Goal: Task Accomplishment & Management: Manage account settings

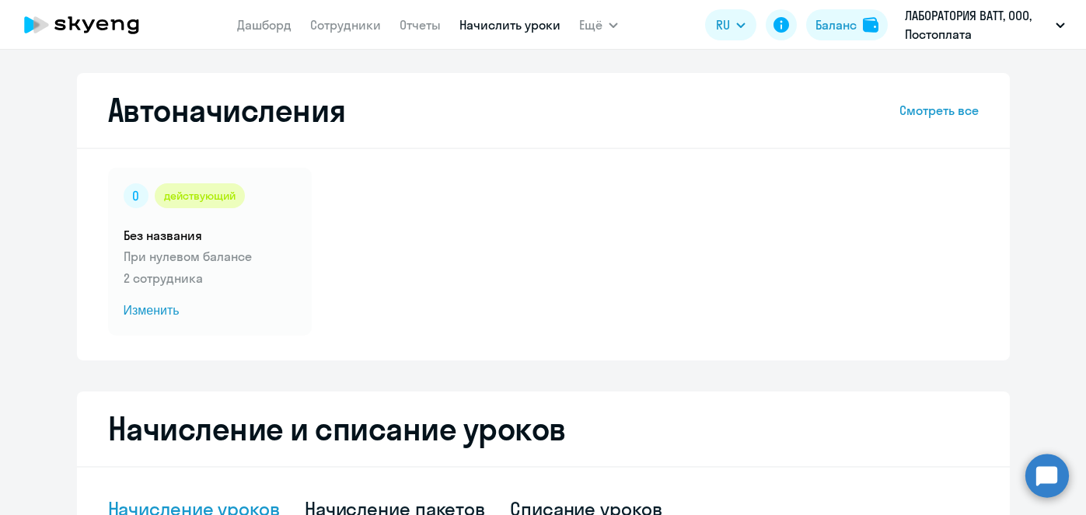
select select "10"
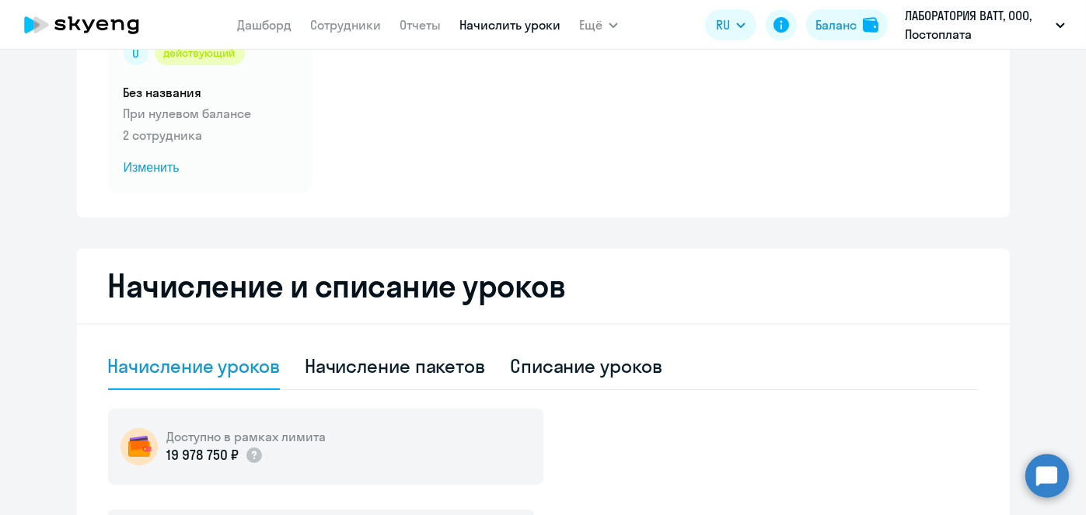
scroll to position [137, 0]
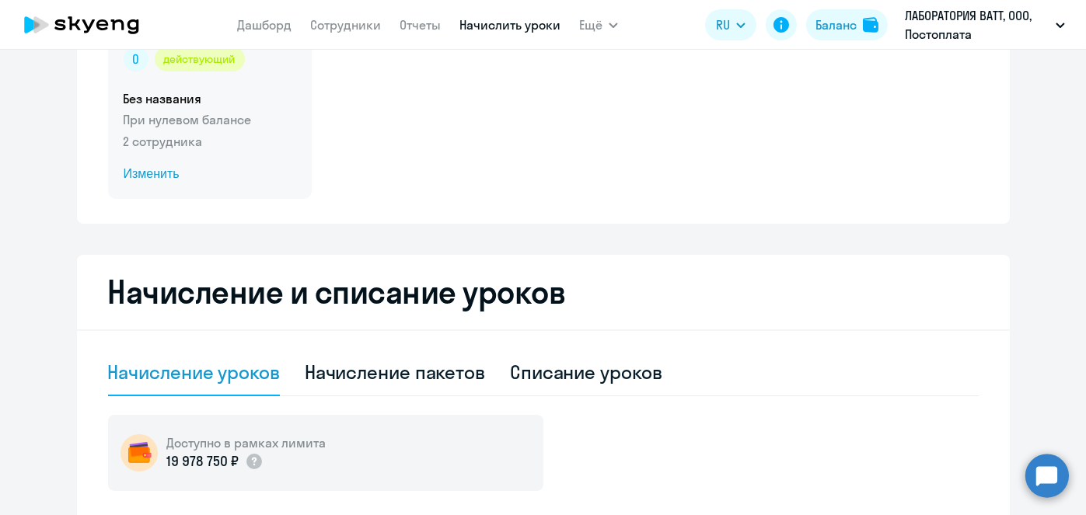
click at [161, 174] on span "Изменить" at bounding box center [210, 174] width 173 height 19
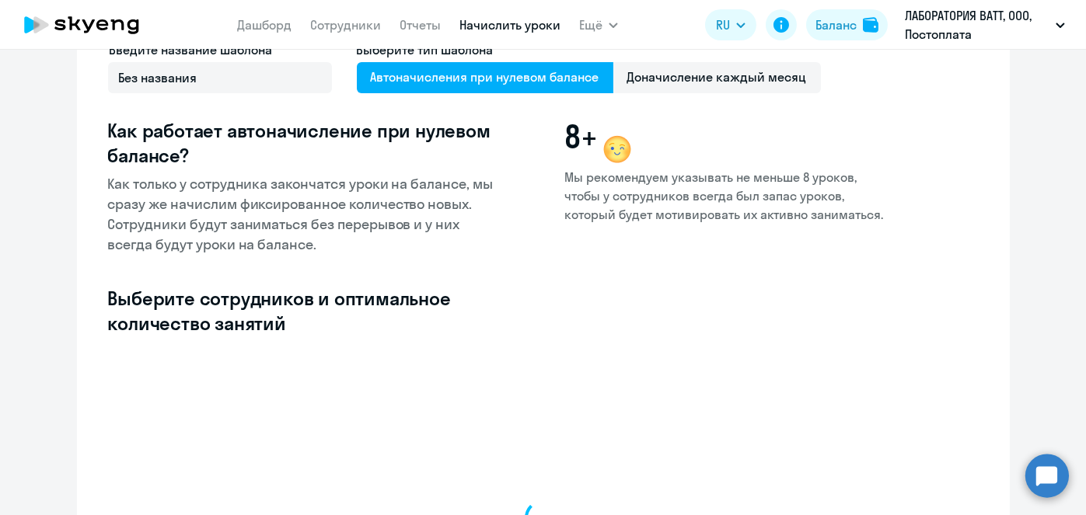
select select "10"
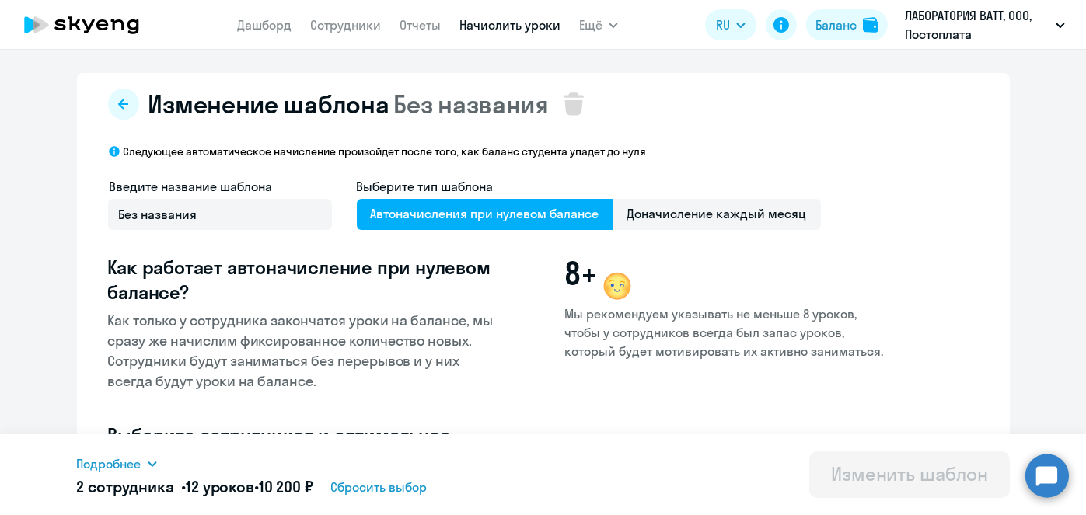
click at [505, 21] on link "Начислить уроки" at bounding box center [509, 25] width 101 height 16
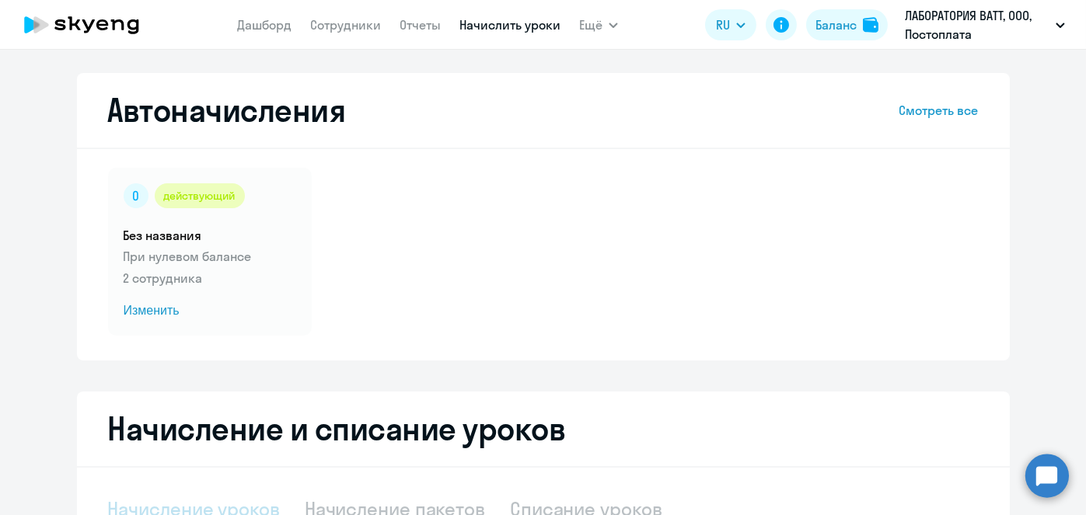
select select "10"
click at [162, 312] on span "Изменить" at bounding box center [210, 310] width 173 height 19
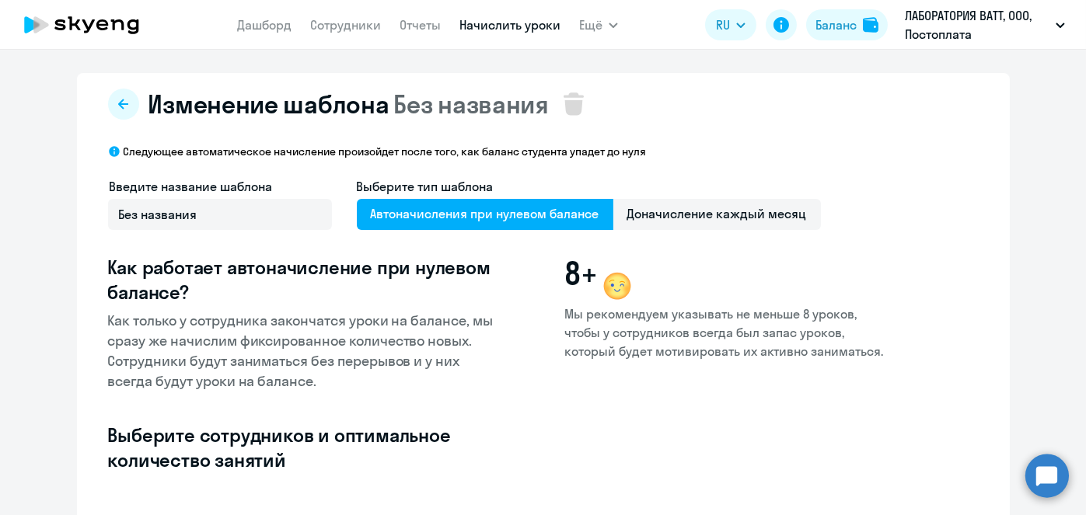
select select "10"
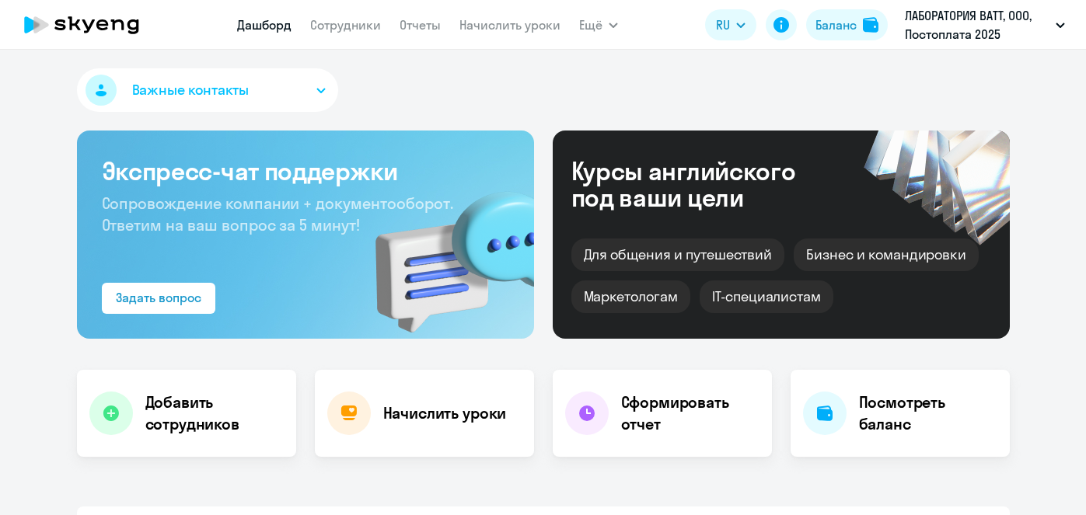
select select "30"
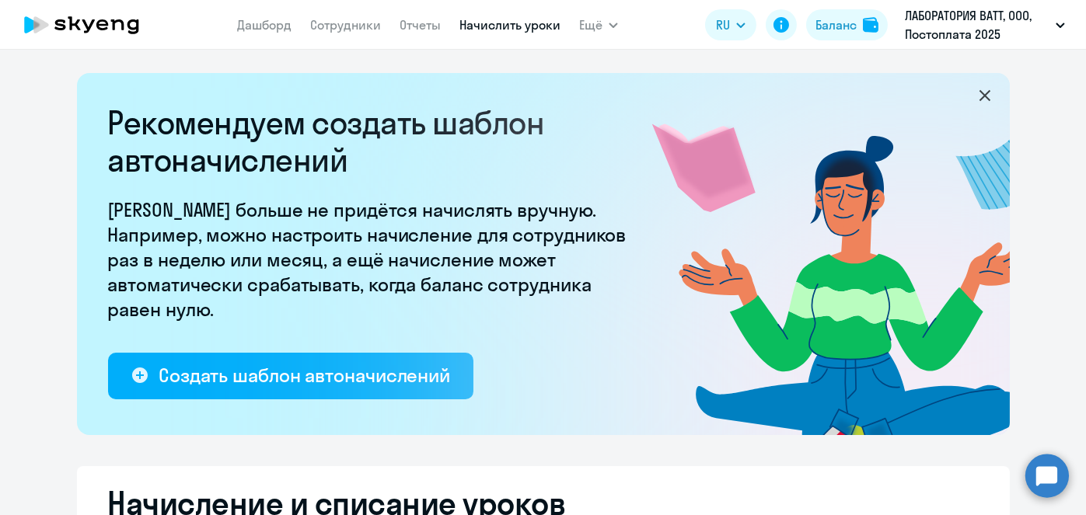
select select "10"
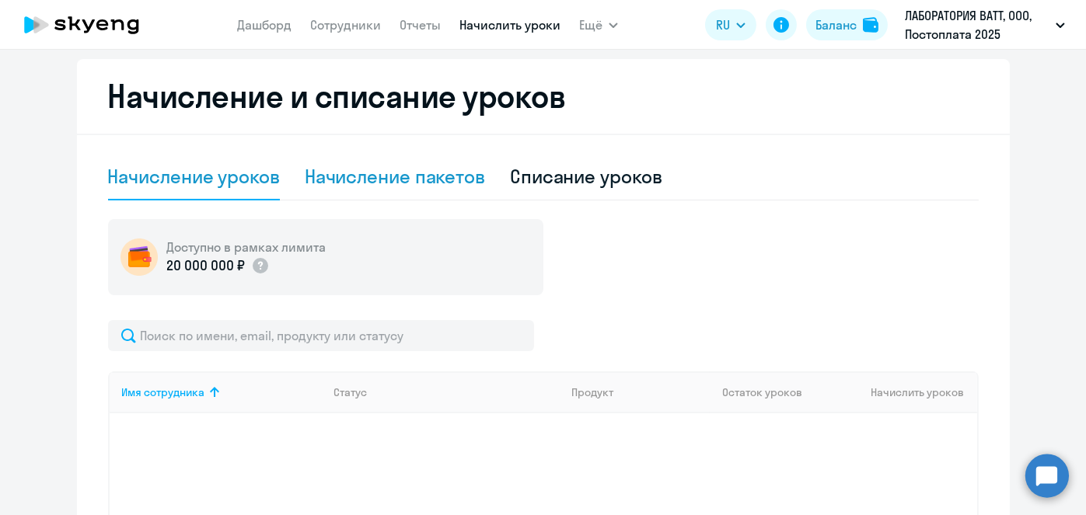
click at [419, 179] on div "Начисление пакетов" at bounding box center [395, 176] width 180 height 25
select select "10"
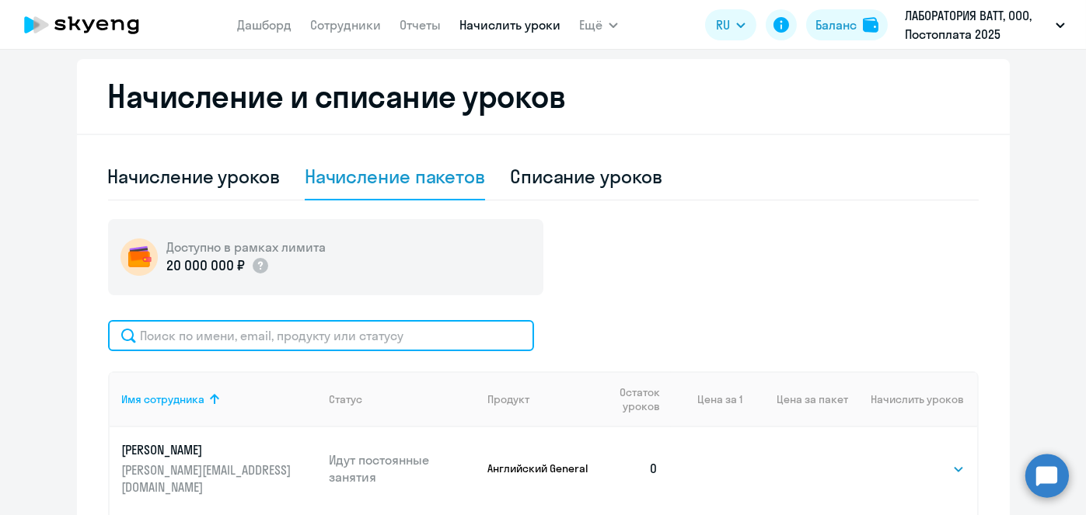
click at [443, 337] on input "text" at bounding box center [321, 335] width 426 height 31
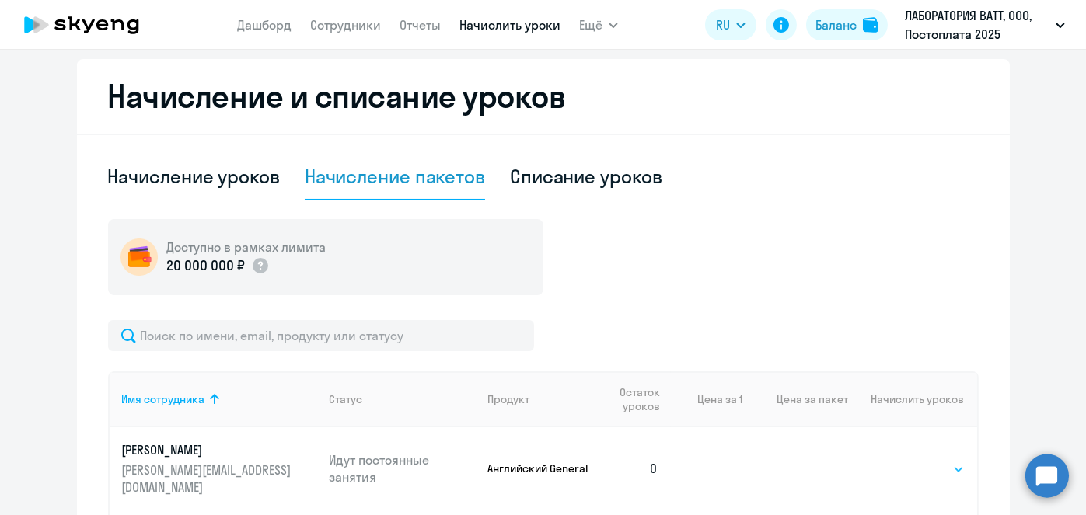
click at [936, 460] on select "Выбрать 4 8 16 32 64 96 128" at bounding box center [933, 469] width 64 height 19
select select "4"
click at [901, 460] on select "Выбрать 4 8 16 32 64 96 128" at bounding box center [933, 469] width 64 height 19
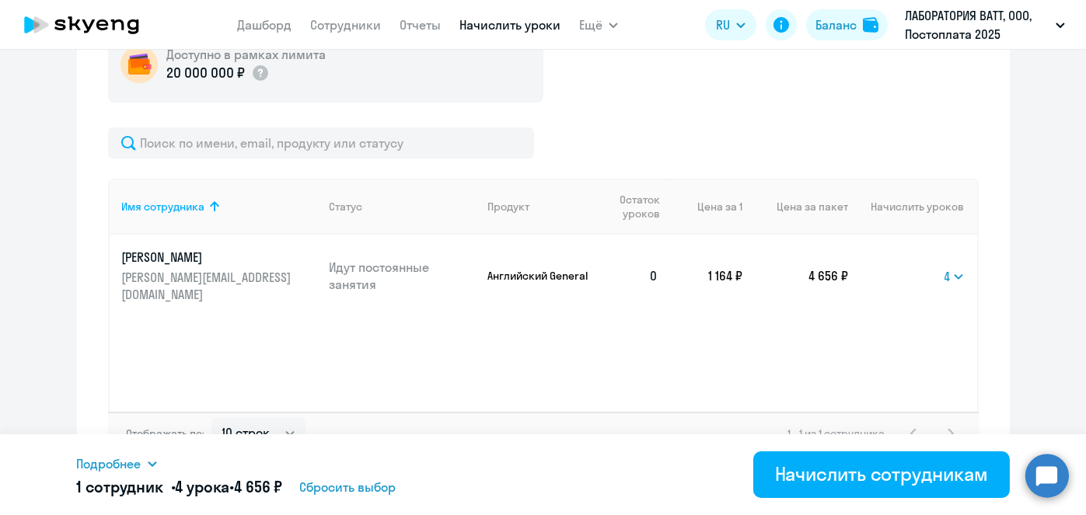
scroll to position [601, 0]
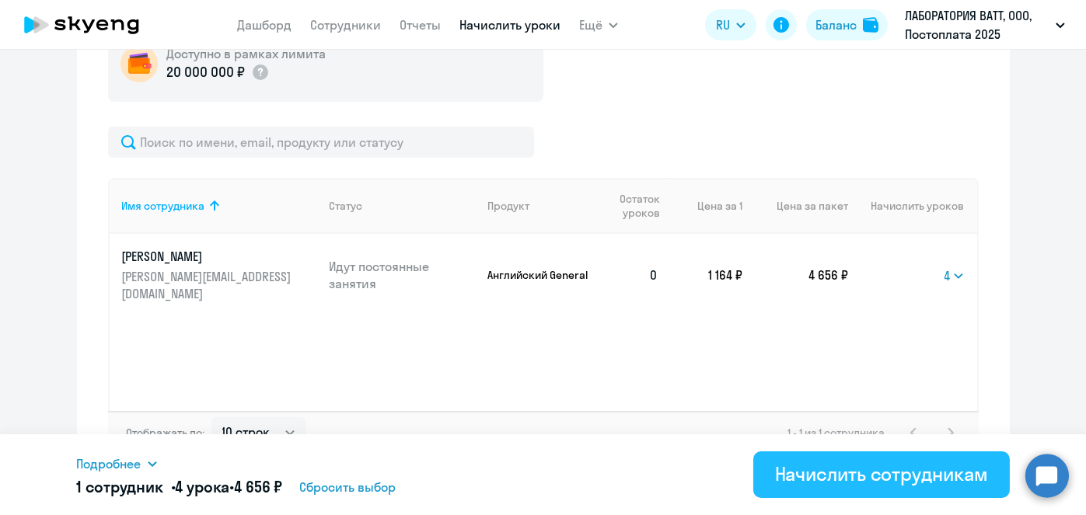
click at [909, 472] on div "Начислить сотрудникам" at bounding box center [881, 474] width 213 height 25
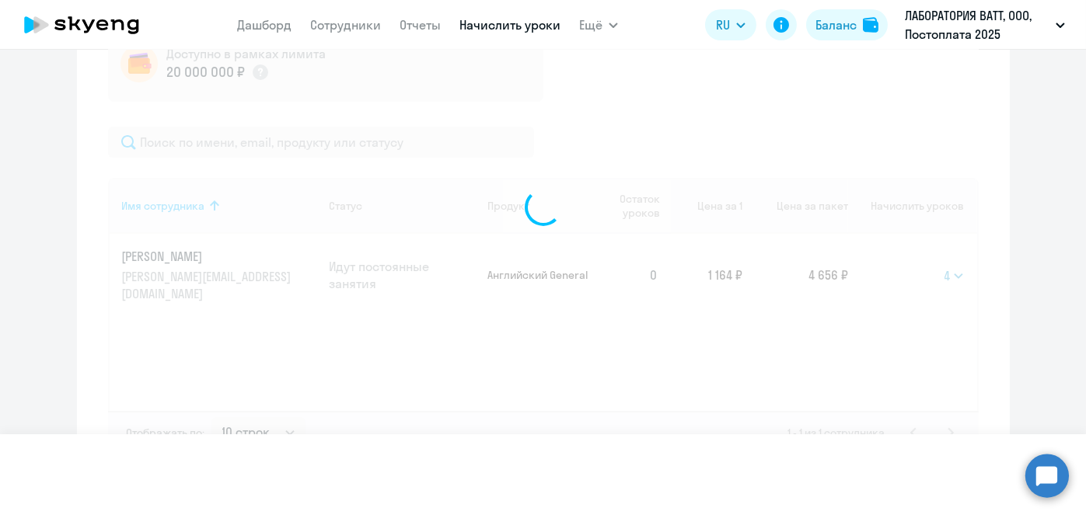
select select
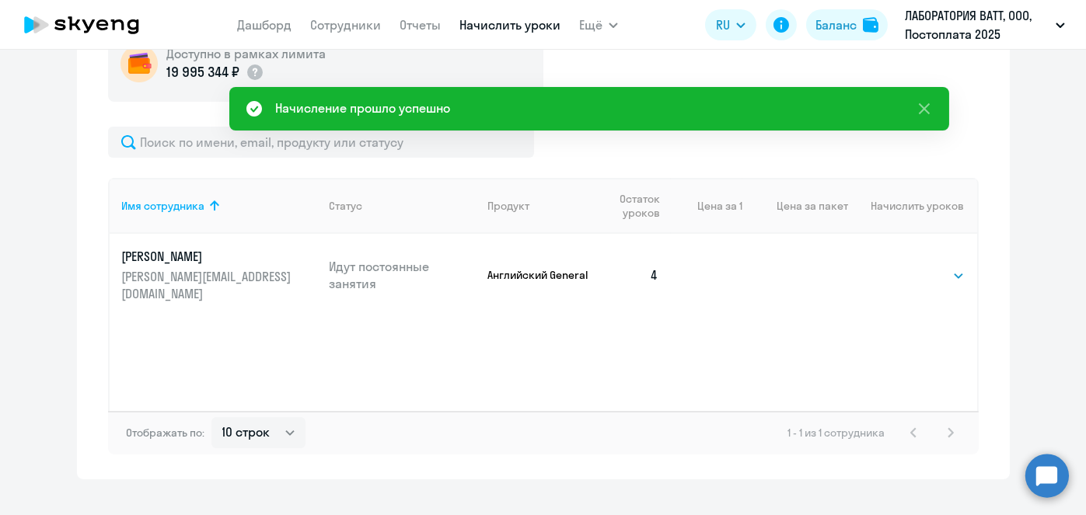
scroll to position [193, 0]
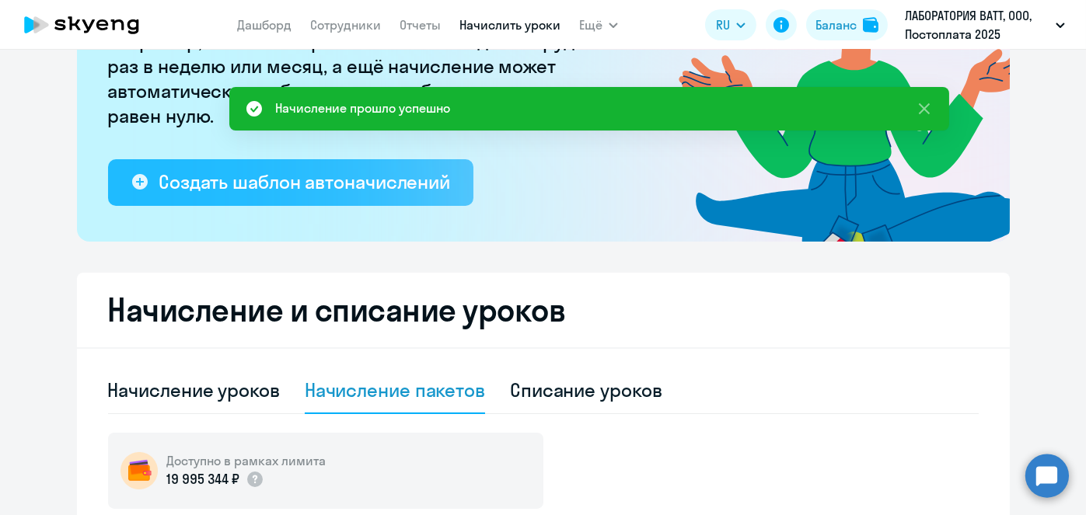
click at [323, 175] on div "Создать шаблон автоначислений" at bounding box center [304, 181] width 291 height 25
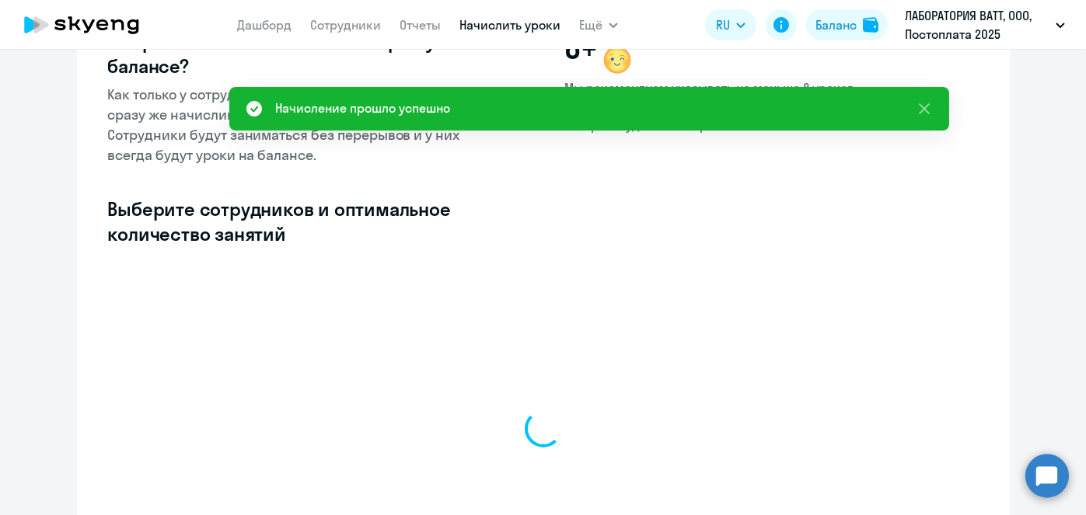
select select "10"
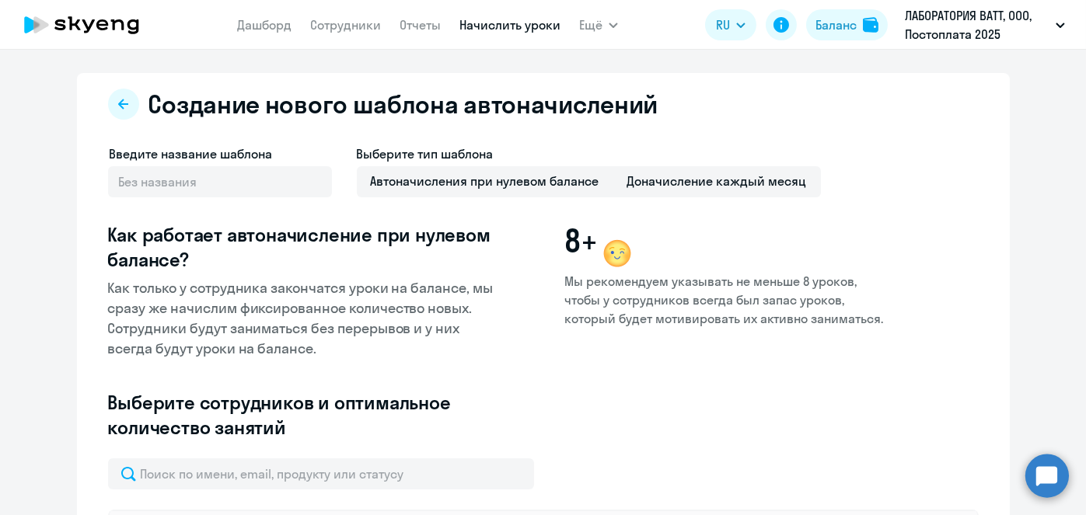
scroll to position [358, 0]
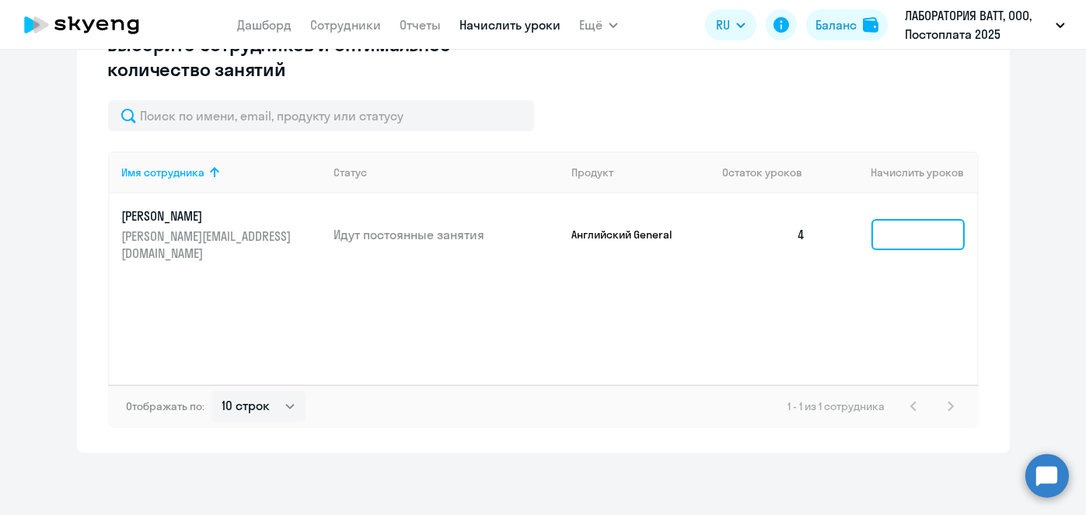
click at [880, 226] on input at bounding box center [917, 234] width 93 height 31
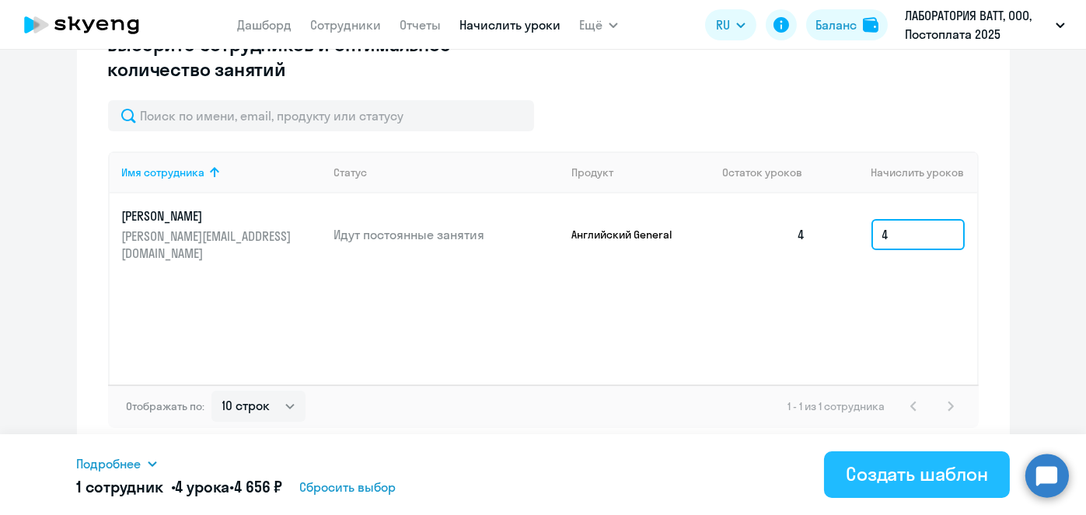
type input "4"
click at [897, 472] on div "Создать шаблон" at bounding box center [916, 474] width 142 height 25
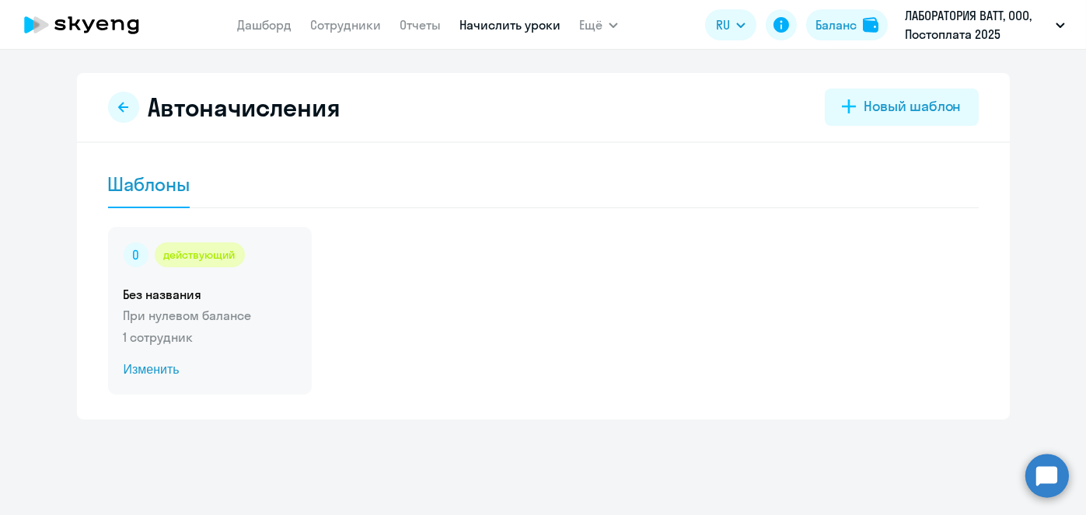
click at [159, 373] on span "Изменить" at bounding box center [210, 370] width 173 height 19
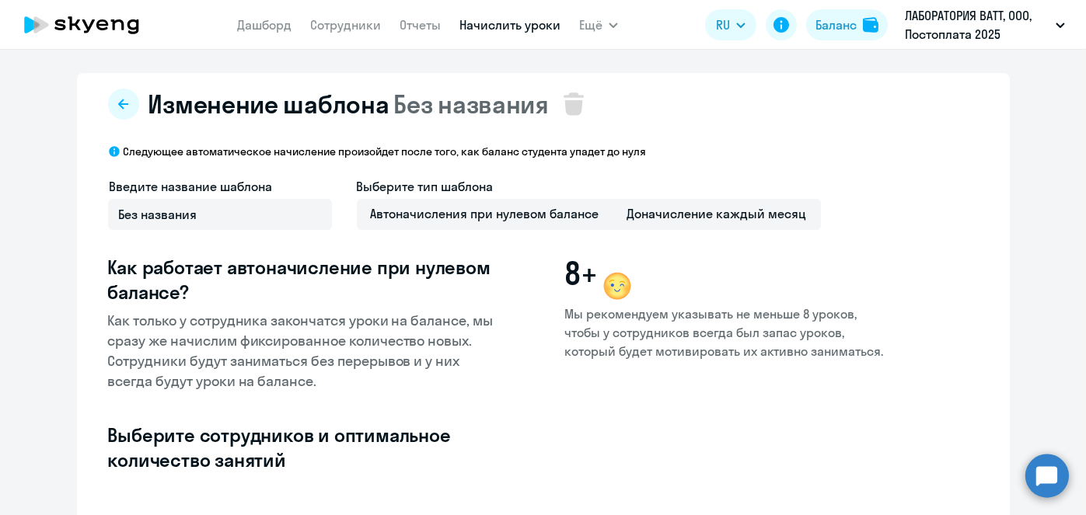
select select "10"
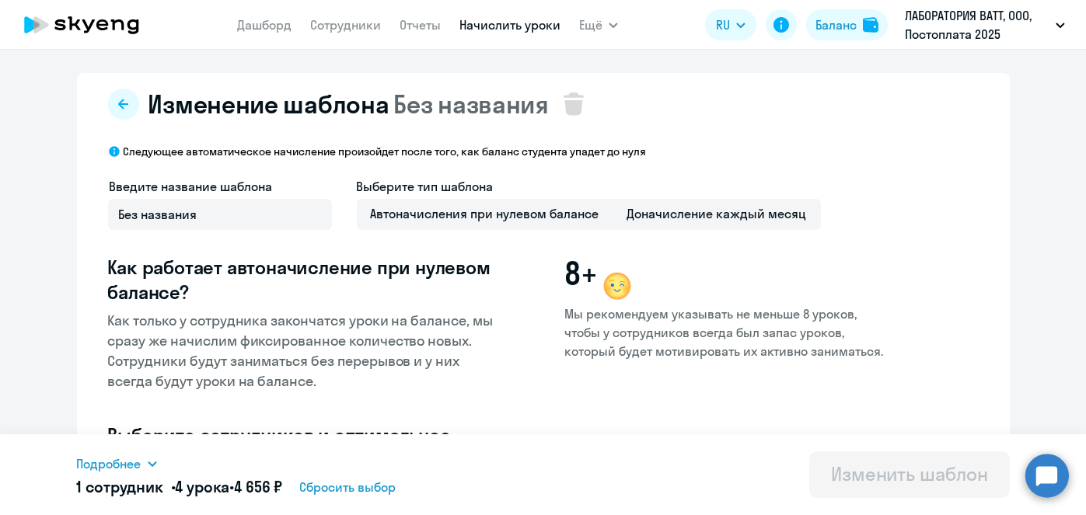
scroll to position [390, 0]
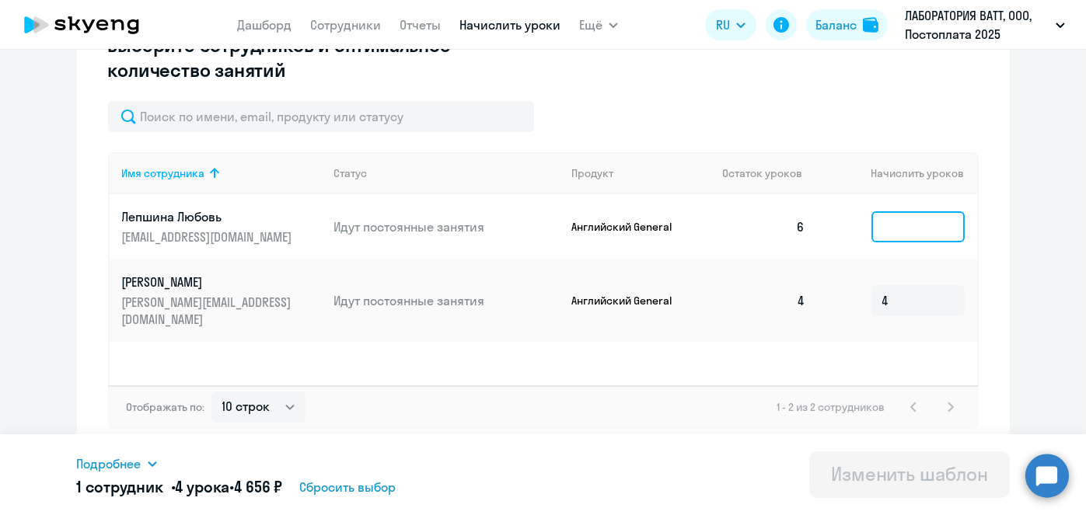
click at [918, 236] on input at bounding box center [917, 226] width 93 height 31
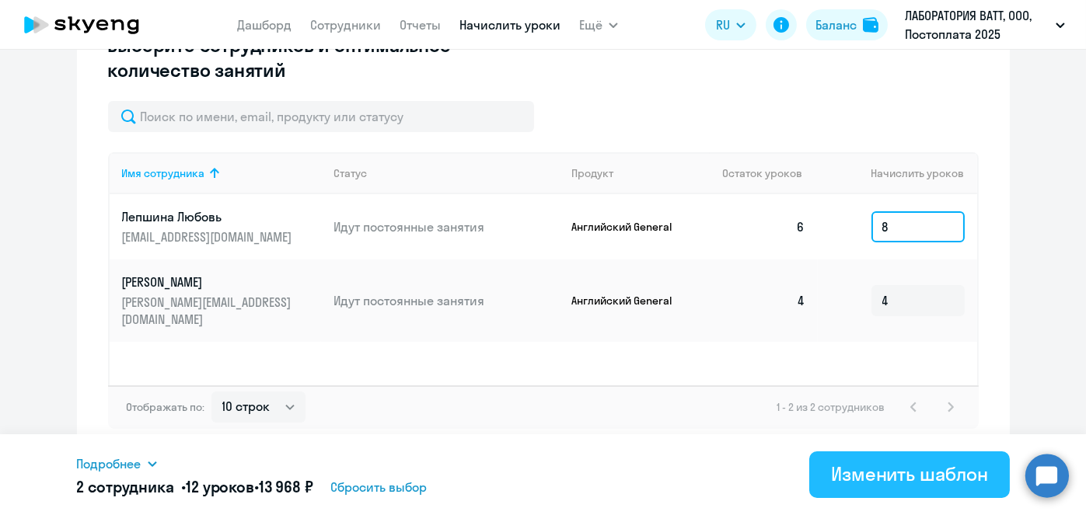
type input "8"
click at [889, 486] on button "Изменить шаблон" at bounding box center [909, 474] width 200 height 47
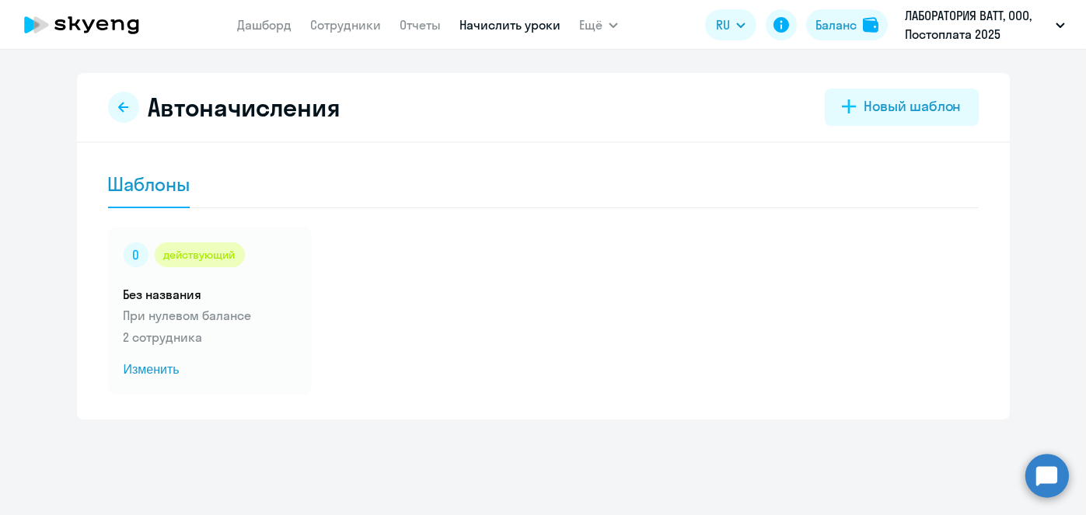
click at [491, 29] on link "Начислить уроки" at bounding box center [509, 25] width 101 height 16
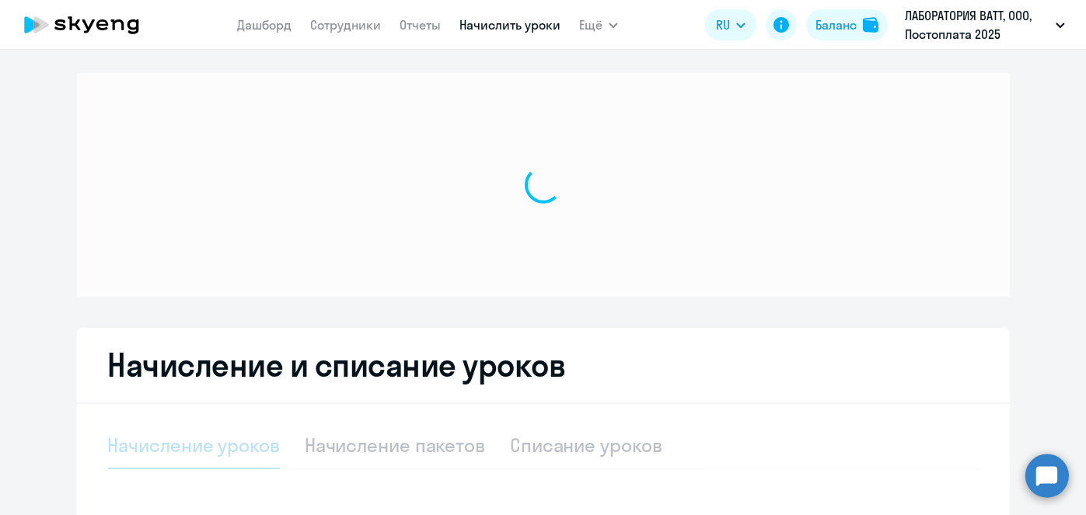
select select "10"
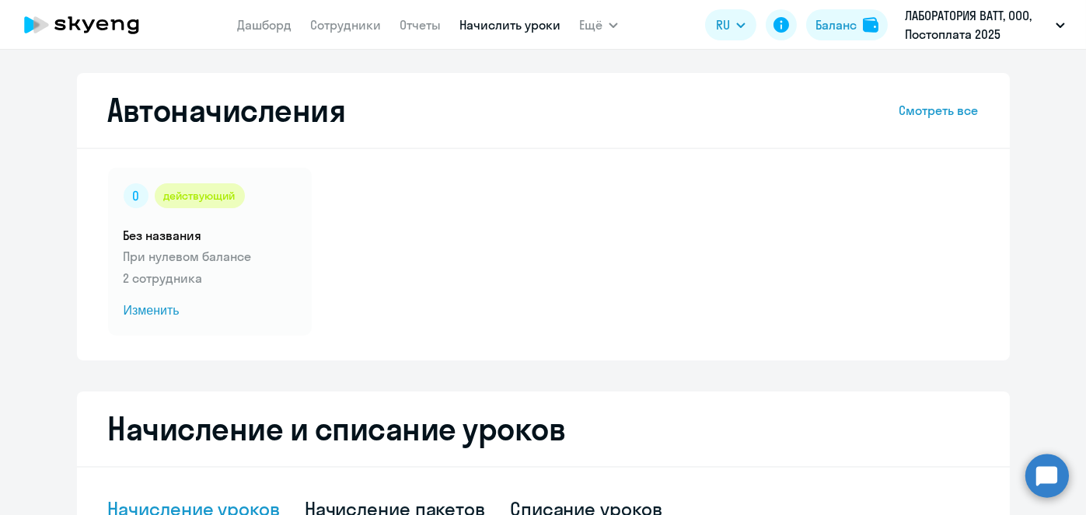
scroll to position [407, 0]
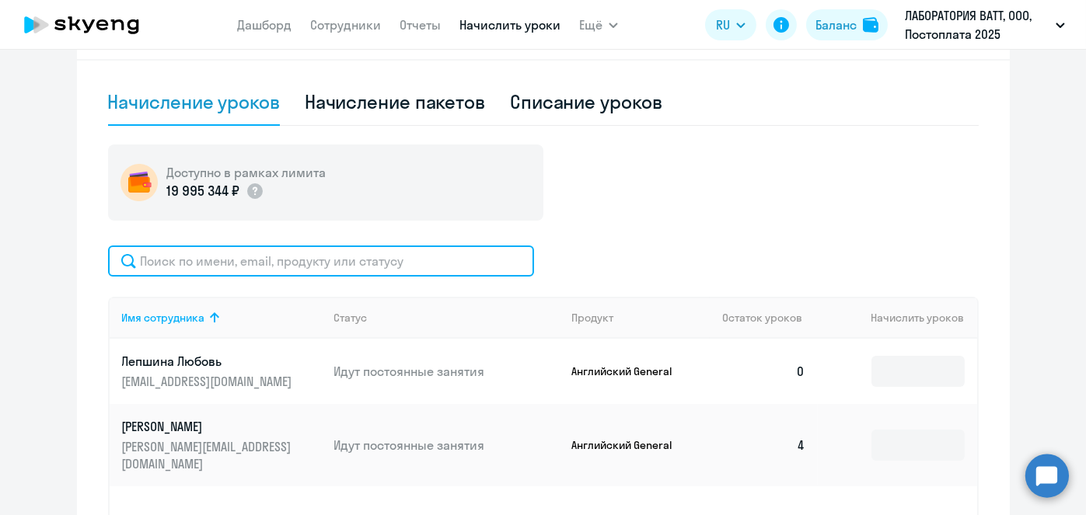
click at [354, 267] on input "text" at bounding box center [321, 261] width 426 height 31
paste input "[PERSON_NAME]"
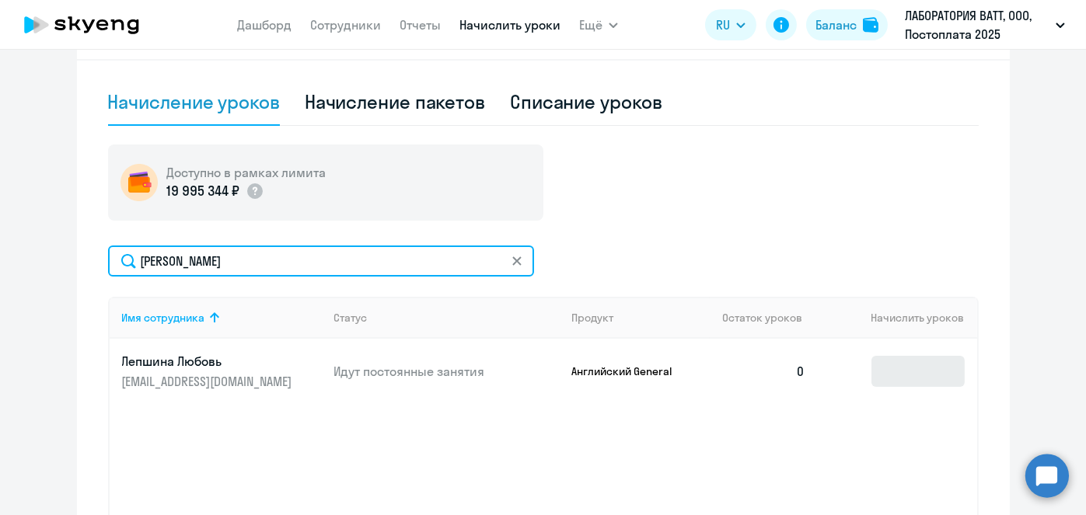
type input "[PERSON_NAME]"
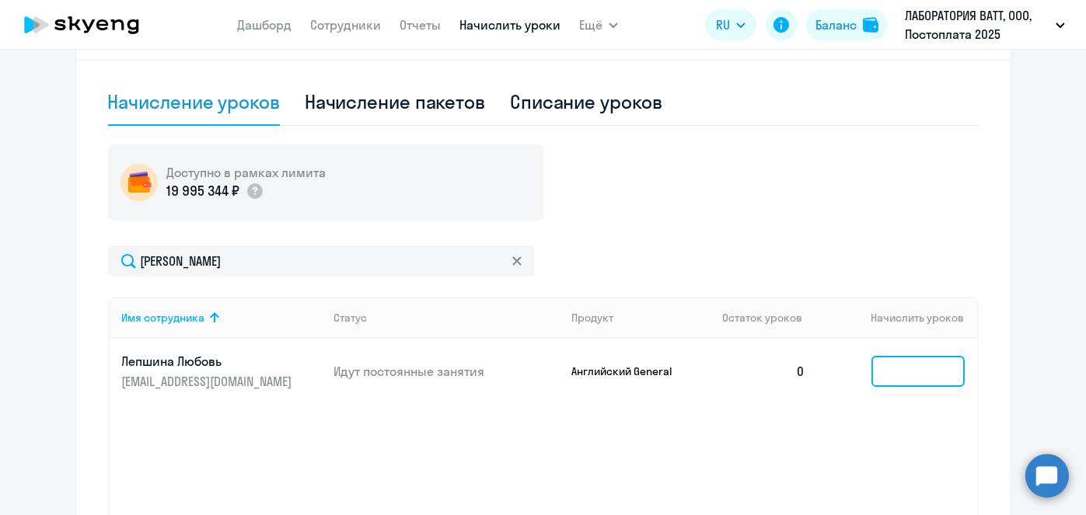
click at [908, 375] on input at bounding box center [917, 371] width 93 height 31
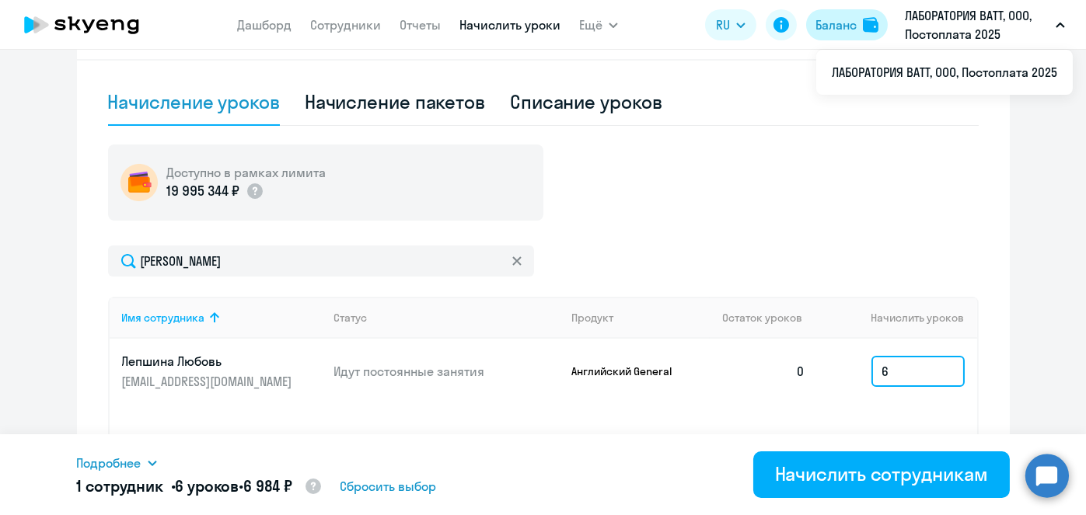
type input "6"
click at [830, 19] on div "Баланс" at bounding box center [835, 25] width 41 height 19
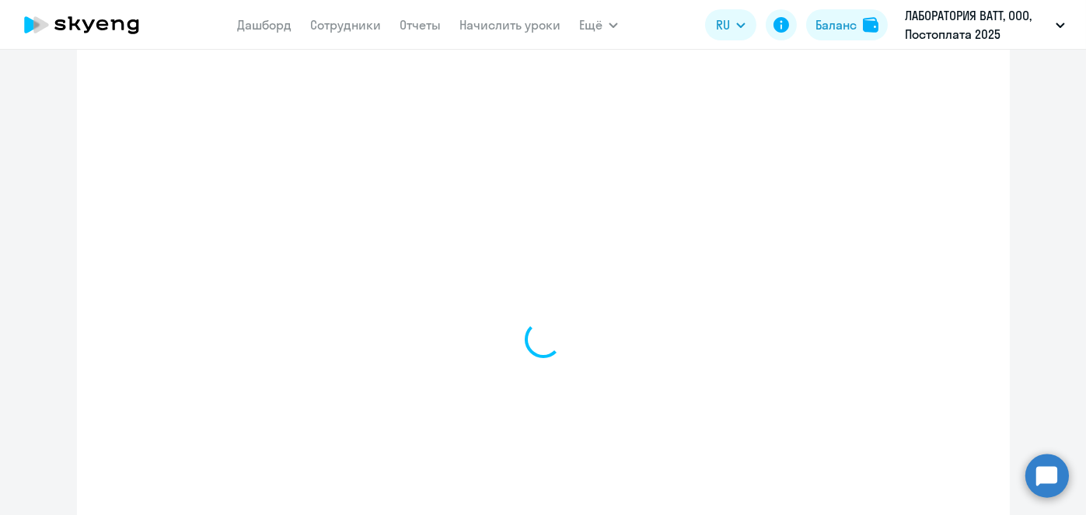
select select "english_adult_not_native_speaker"
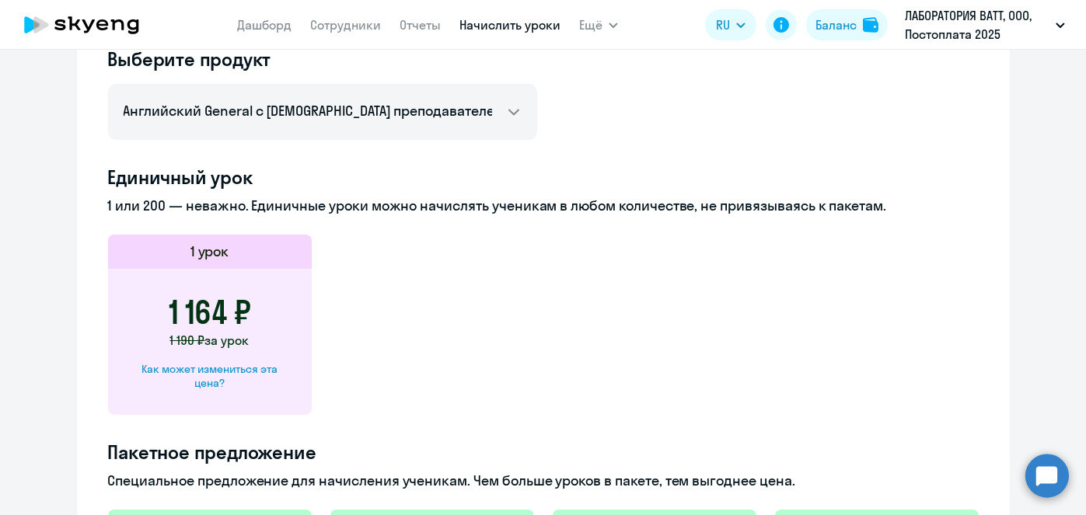
click at [499, 32] on link "Начислить уроки" at bounding box center [509, 25] width 101 height 16
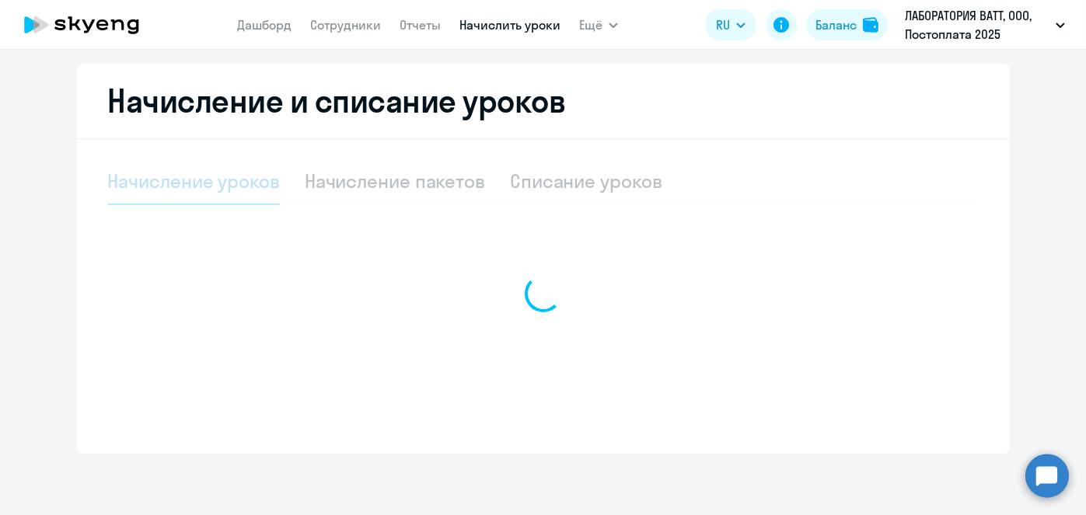
select select "10"
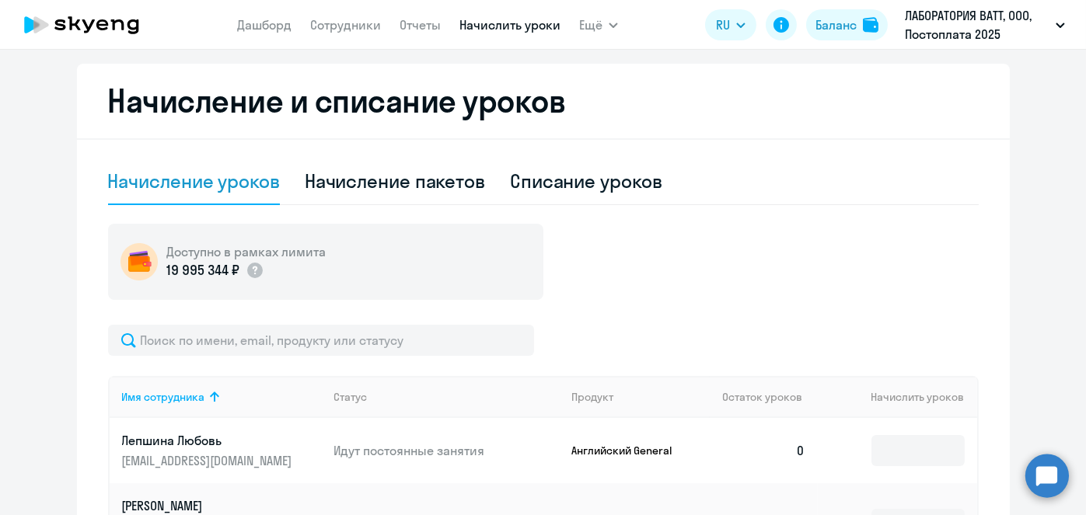
scroll to position [329, 0]
click at [903, 457] on input at bounding box center [917, 449] width 93 height 31
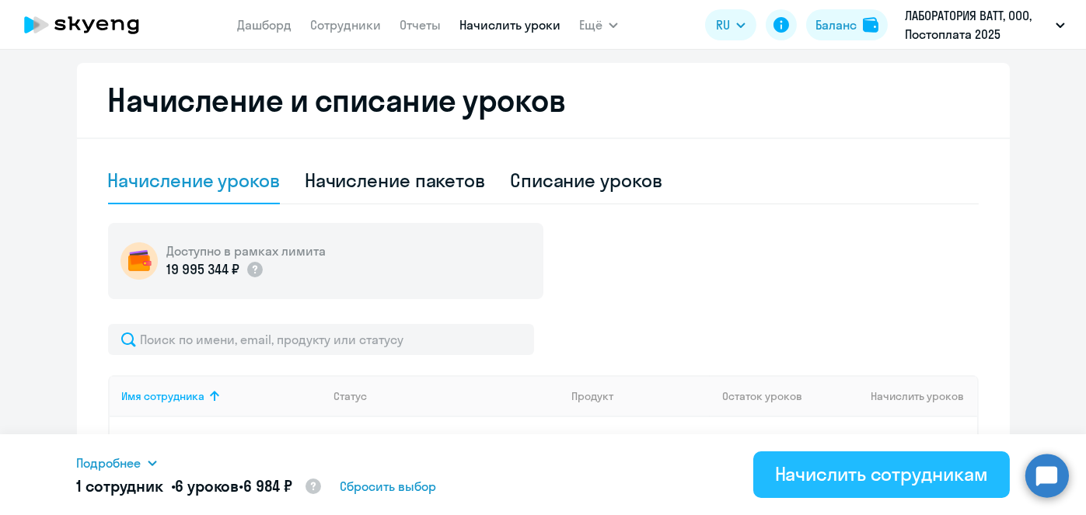
type input "6"
click at [896, 476] on div "Начислить сотрудникам" at bounding box center [881, 474] width 213 height 25
